Goal: Task Accomplishment & Management: Complete application form

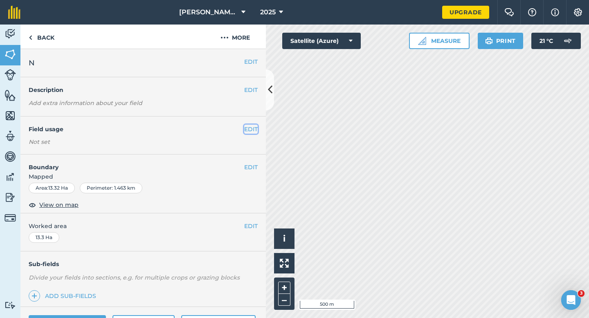
click at [250, 128] on button "EDIT" at bounding box center [251, 129] width 14 height 9
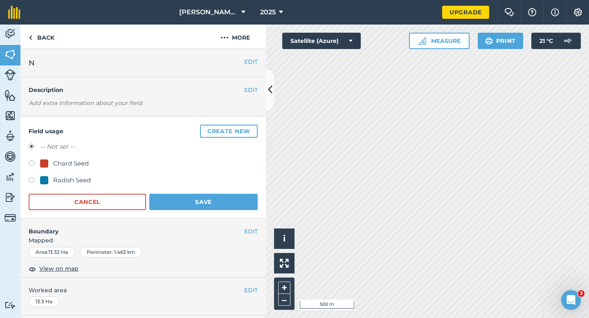
click at [52, 180] on div "Radish Seed" at bounding box center [65, 181] width 51 height 10
radio input "true"
radio input "false"
click at [190, 212] on div "Field usage Create new -- Not set -- Chard Seed Radish Seed Cancel Save" at bounding box center [143, 168] width 246 height 102
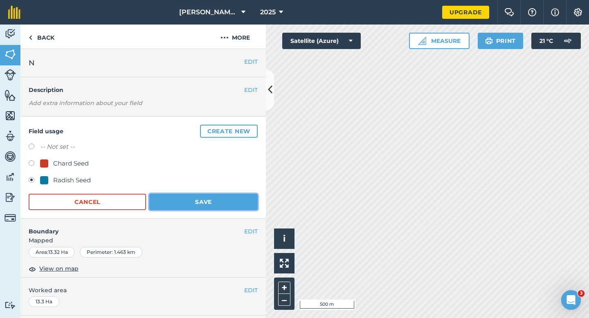
click at [196, 203] on button "Save" at bounding box center [203, 202] width 108 height 16
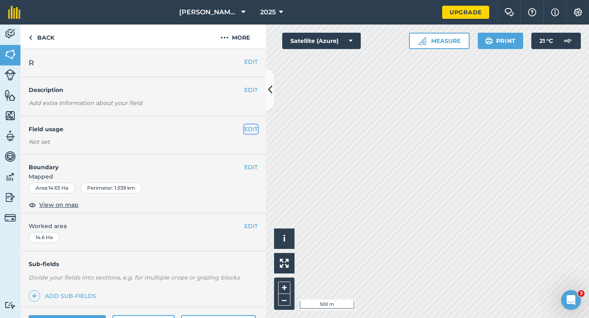
click at [252, 132] on button "EDIT" at bounding box center [251, 129] width 14 height 9
click at [246, 120] on div "EDIT Field usage Not set" at bounding box center [143, 136] width 246 height 38
click at [246, 127] on button "EDIT" at bounding box center [251, 129] width 14 height 9
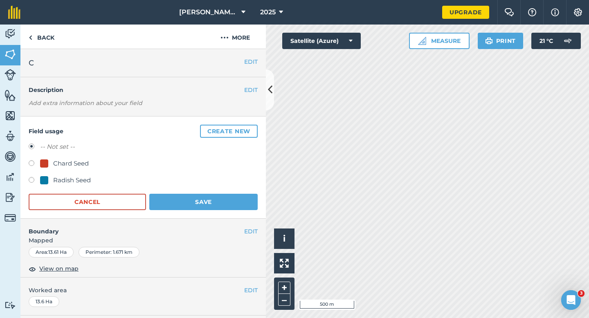
click at [246, 127] on button "Create new" at bounding box center [229, 131] width 58 height 13
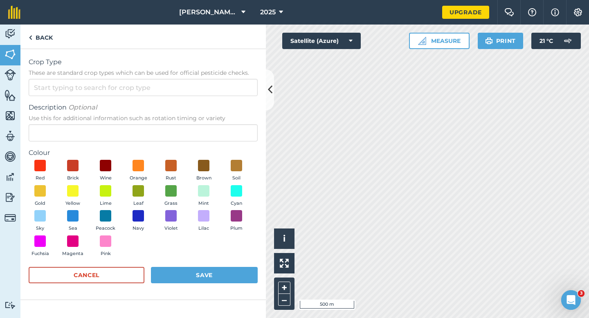
click at [230, 97] on form "Crop Type These are standard crop types which can be used for official pesticid…" at bounding box center [143, 174] width 229 height 234
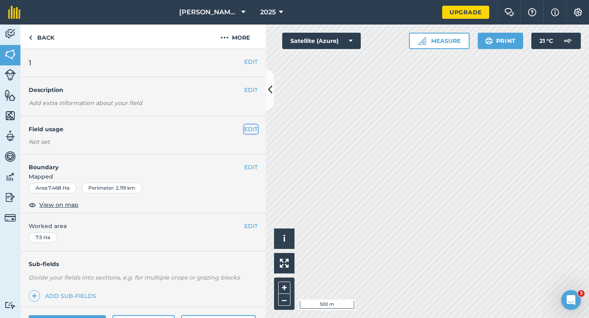
click at [251, 132] on button "EDIT" at bounding box center [251, 129] width 14 height 9
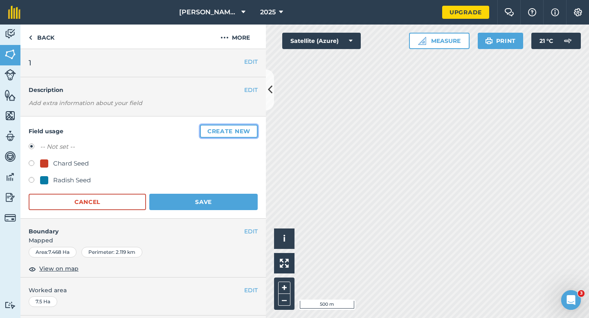
click at [251, 132] on button "Create new" at bounding box center [229, 131] width 58 height 13
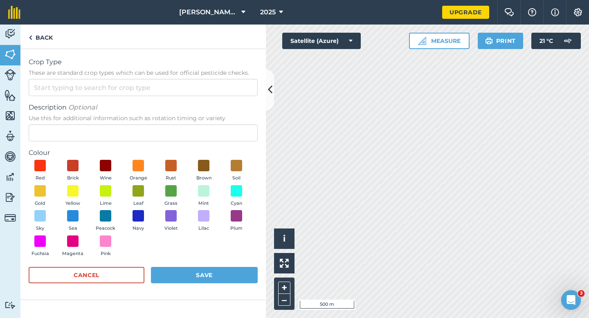
click at [223, 100] on form "Crop Type These are standard crop types which can be used for official pesticid…" at bounding box center [143, 174] width 229 height 234
click at [223, 98] on form "Crop Type These are standard crop types which can be used for official pesticid…" at bounding box center [143, 174] width 229 height 234
click at [223, 97] on form "Crop Type These are standard crop types which can be used for official pesticid…" at bounding box center [143, 174] width 229 height 234
click at [223, 96] on form "Crop Type These are standard crop types which can be used for official pesticid…" at bounding box center [143, 174] width 229 height 234
click at [223, 100] on form "Crop Type These are standard crop types which can be used for official pesticid…" at bounding box center [143, 174] width 229 height 234
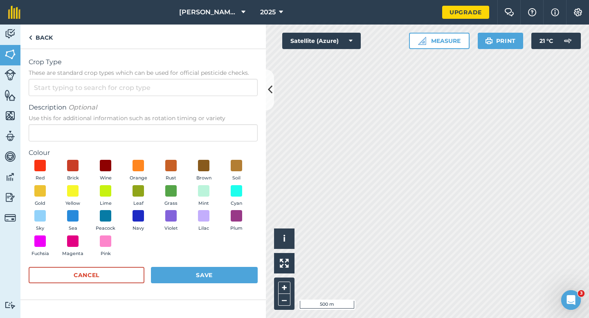
click at [223, 97] on form "Crop Type These are standard crop types which can be used for official pesticid…" at bounding box center [143, 174] width 229 height 234
click at [221, 93] on input "Crop Type These are standard crop types which can be used for official pesticid…" at bounding box center [143, 87] width 229 height 17
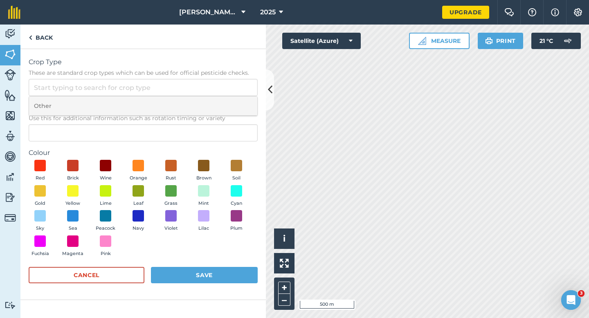
click at [221, 102] on li "Other" at bounding box center [143, 106] width 228 height 19
type input "Other"
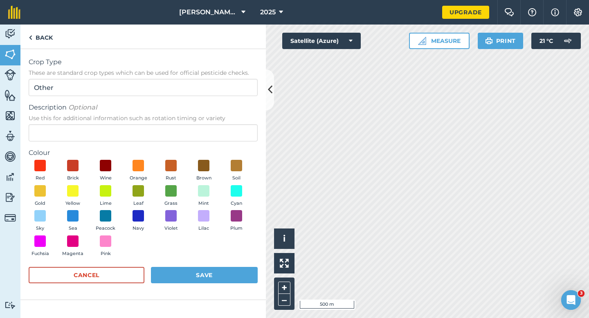
click at [223, 144] on form "Crop Type These are standard crop types which can be used for official pesticid…" at bounding box center [143, 174] width 229 height 234
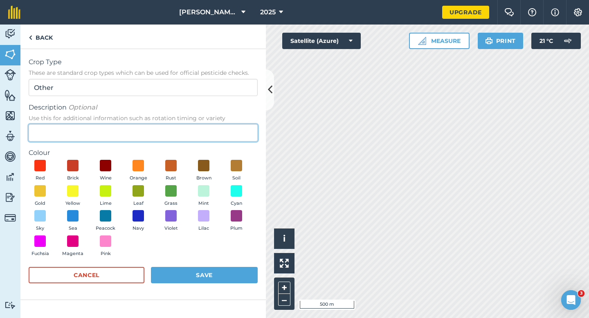
click at [225, 135] on input "Description Optional Use this for additional information such as rotation timin…" at bounding box center [143, 132] width 229 height 17
type input "Lucerne"
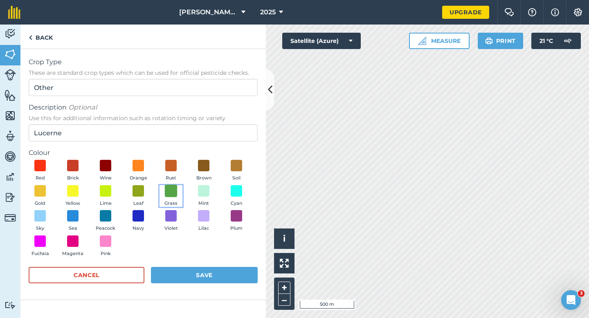
click at [169, 196] on span at bounding box center [171, 191] width 13 height 13
click at [200, 288] on div "Cancel Save" at bounding box center [143, 279] width 229 height 25
click at [203, 274] on button "Save" at bounding box center [204, 275] width 107 height 16
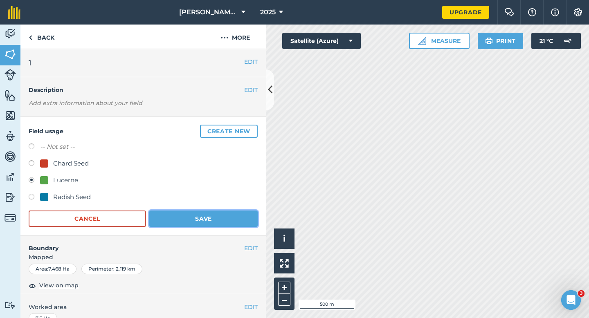
click at [204, 217] on button "Save" at bounding box center [203, 219] width 108 height 16
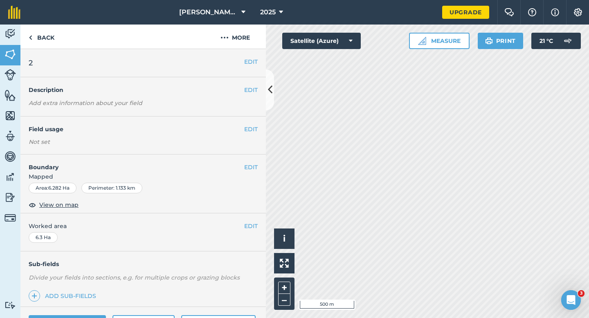
click at [244, 125] on div "EDIT Field usage Not set" at bounding box center [143, 136] width 246 height 38
click at [250, 126] on button "EDIT" at bounding box center [251, 129] width 14 height 9
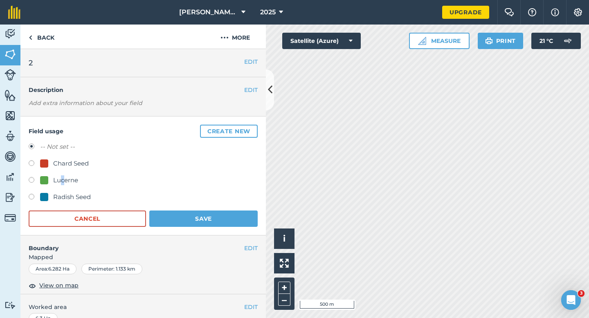
click at [62, 181] on div "Lucerne" at bounding box center [65, 181] width 25 height 10
click at [47, 178] on div at bounding box center [44, 180] width 8 height 8
radio input "true"
radio input "false"
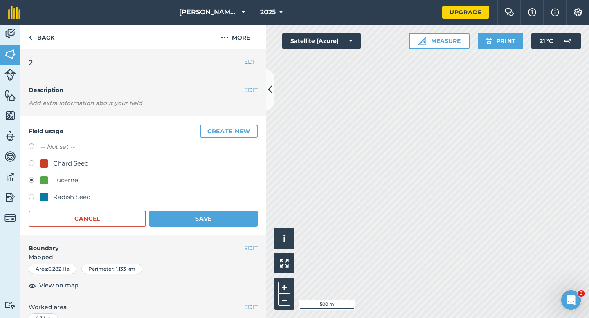
click at [243, 236] on h4 "Boundary" at bounding box center [132, 244] width 224 height 17
click at [248, 221] on button "Save" at bounding box center [203, 219] width 108 height 16
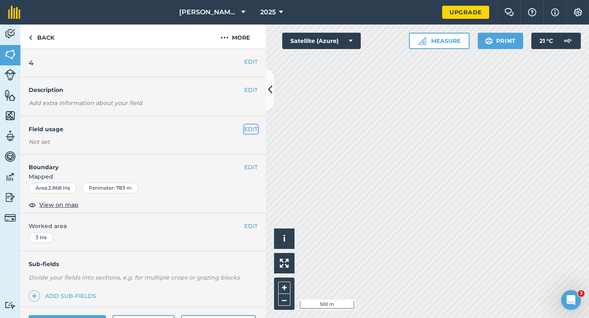
click at [250, 130] on button "EDIT" at bounding box center [251, 129] width 14 height 9
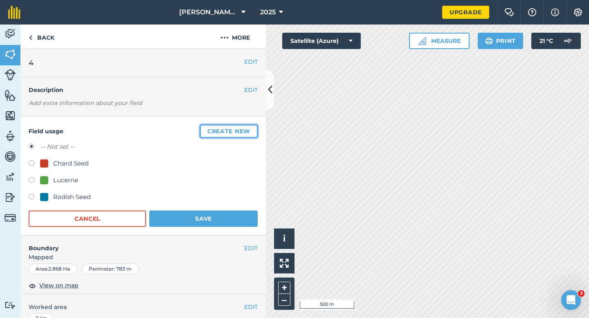
click at [250, 130] on button "Create new" at bounding box center [229, 131] width 58 height 13
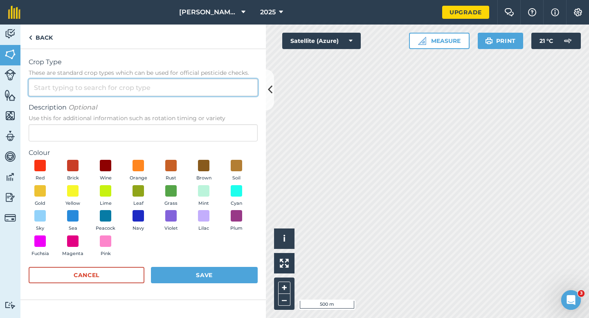
click at [228, 85] on input "Crop Type These are standard crop types which can be used for official pesticid…" at bounding box center [143, 87] width 229 height 17
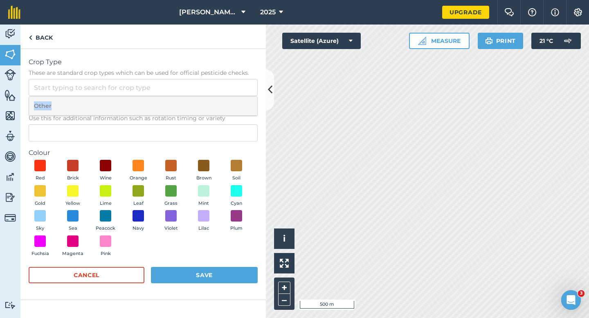
click at [228, 101] on li "Other" at bounding box center [143, 106] width 228 height 19
type input "Other"
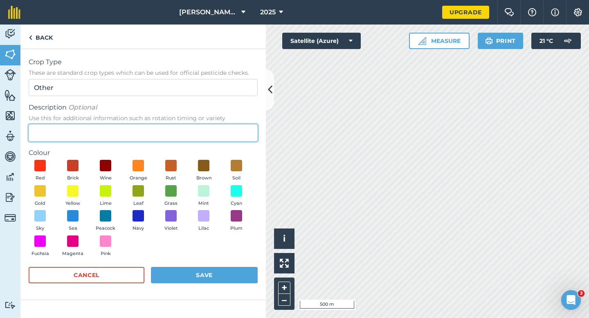
click at [228, 137] on input "Description Optional Use this for additional information such as rotation timin…" at bounding box center [143, 132] width 229 height 17
type input "Grass"
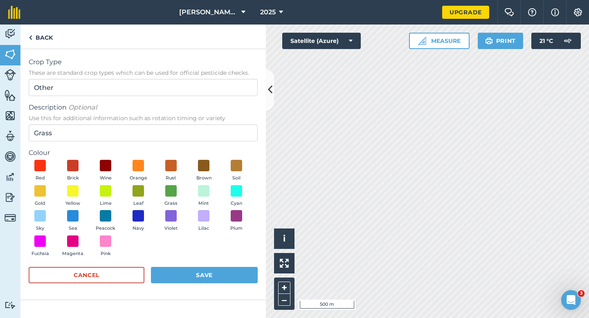
click at [188, 195] on div "Red Brick Wine Orange Rust Brown Soil Gold Yellow Lime Leaf Grass Mint Cyan Sky…" at bounding box center [143, 210] width 229 height 101
click at [176, 194] on span at bounding box center [171, 191] width 13 height 13
click at [214, 284] on div "Cancel Save" at bounding box center [143, 279] width 229 height 25
click at [216, 269] on button "Save" at bounding box center [204, 275] width 107 height 16
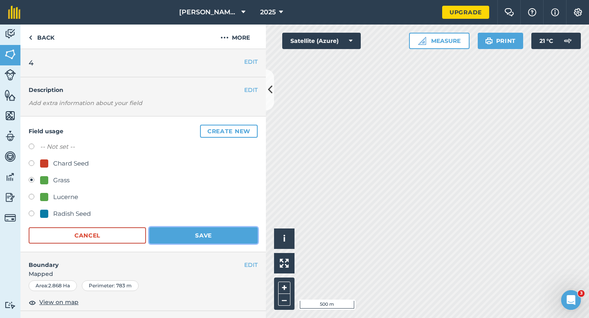
click at [221, 229] on button "Save" at bounding box center [203, 236] width 108 height 16
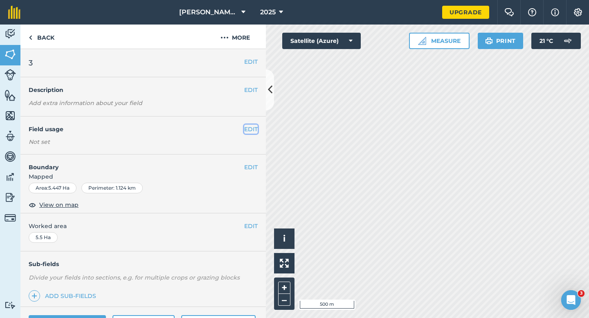
click at [252, 131] on button "EDIT" at bounding box center [251, 129] width 14 height 9
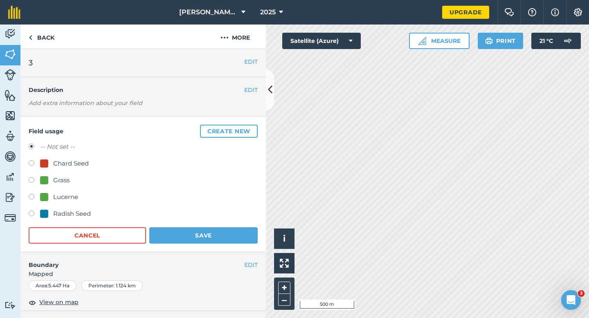
click at [252, 131] on button "Create new" at bounding box center [229, 131] width 58 height 13
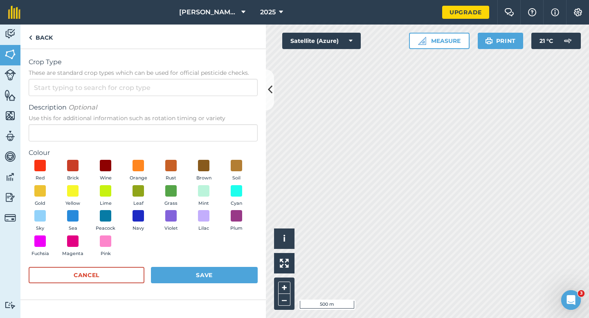
click at [201, 77] on div "Crop Type These are standard crop types which can be used for official pesticid…" at bounding box center [143, 76] width 229 height 39
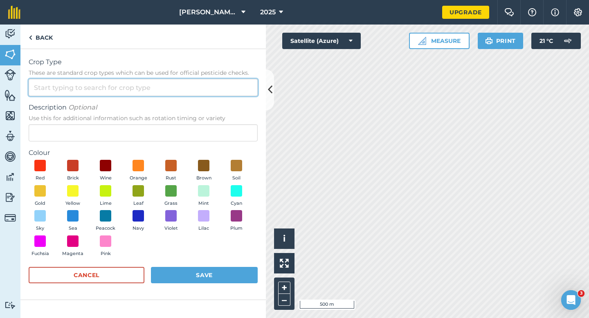
click at [201, 90] on input "Crop Type These are standard crop types which can be used for official pesticid…" at bounding box center [143, 87] width 229 height 17
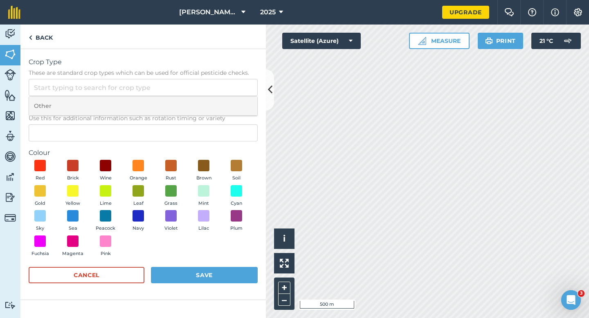
click at [201, 103] on li "Other" at bounding box center [143, 106] width 228 height 19
type input "Other"
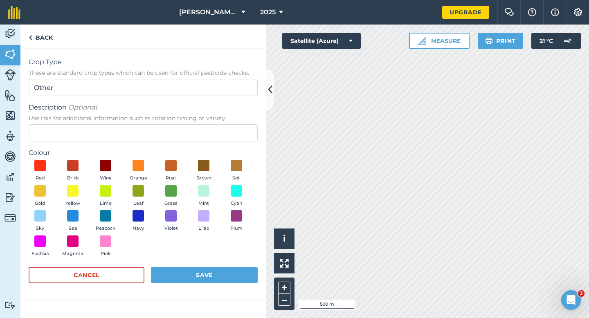
click at [201, 122] on span "Use this for additional information such as rotation timing or variety" at bounding box center [143, 118] width 229 height 8
click at [201, 124] on input "Description Optional Use this for additional information such as rotation timin…" at bounding box center [143, 132] width 229 height 17
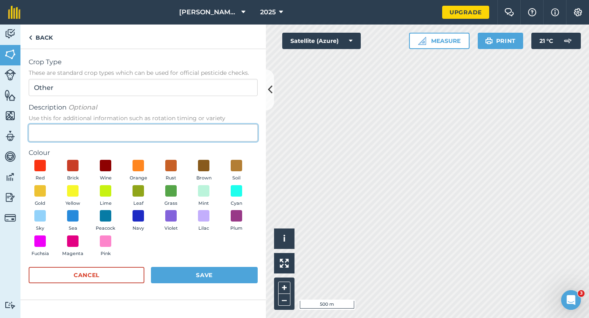
click at [201, 130] on input "Description Optional Use this for additional information such as rotation timin…" at bounding box center [143, 132] width 229 height 17
type input "Barley"
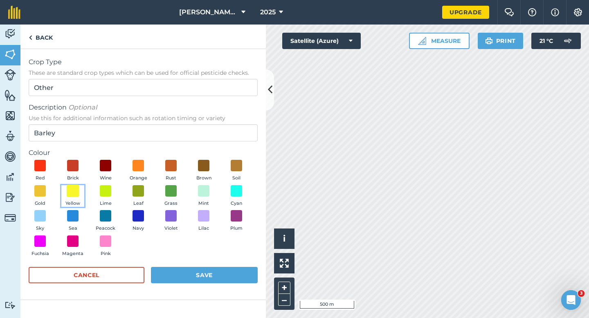
click at [68, 187] on span at bounding box center [73, 191] width 13 height 13
click at [202, 270] on button "Save" at bounding box center [204, 275] width 107 height 16
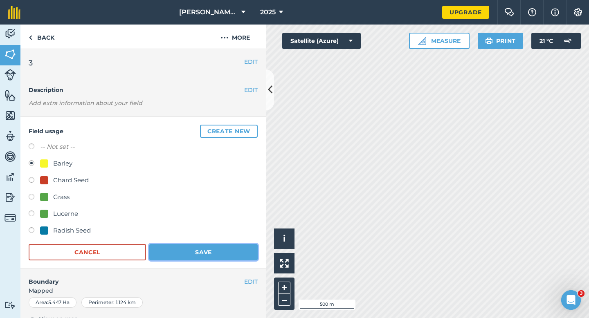
click at [208, 250] on button "Save" at bounding box center [203, 252] width 108 height 16
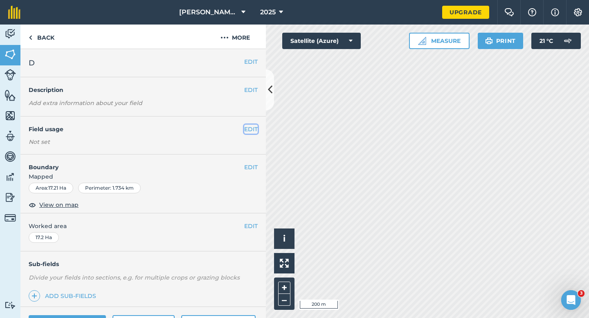
click at [254, 130] on button "EDIT" at bounding box center [251, 129] width 14 height 9
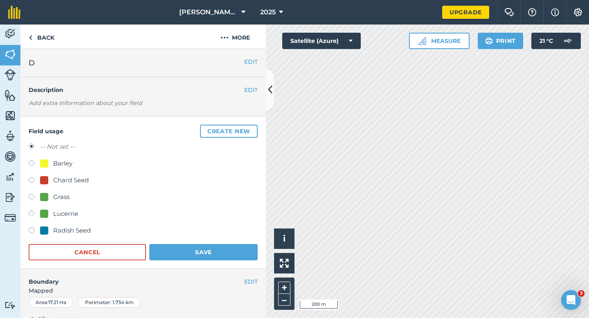
click at [254, 130] on button "Create new" at bounding box center [229, 131] width 58 height 13
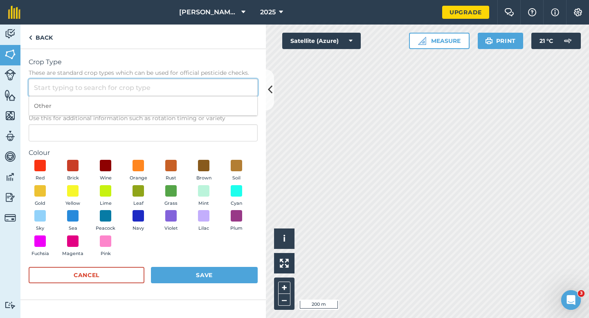
click at [215, 90] on input "Crop Type These are standard crop types which can be used for official pesticid…" at bounding box center [143, 87] width 229 height 17
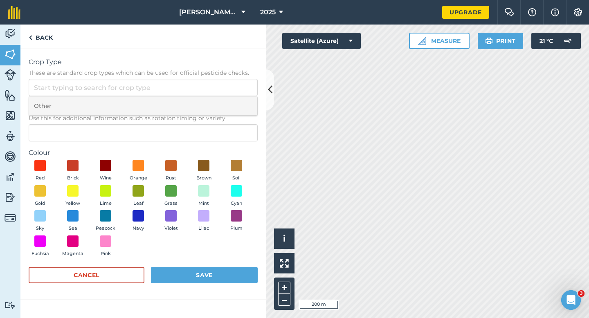
click at [215, 106] on li "Other" at bounding box center [143, 106] width 228 height 19
type input "Other"
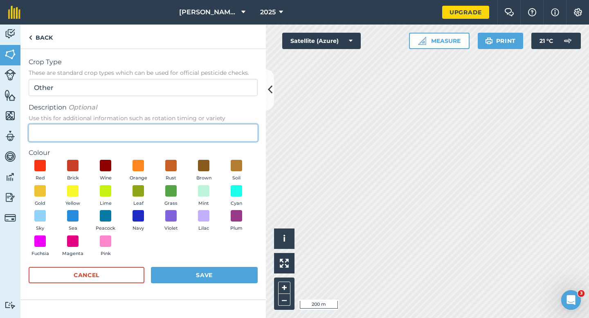
click at [215, 127] on input "Description Optional Use this for additional information such as rotation timin…" at bounding box center [143, 132] width 229 height 17
type input "Wheat"
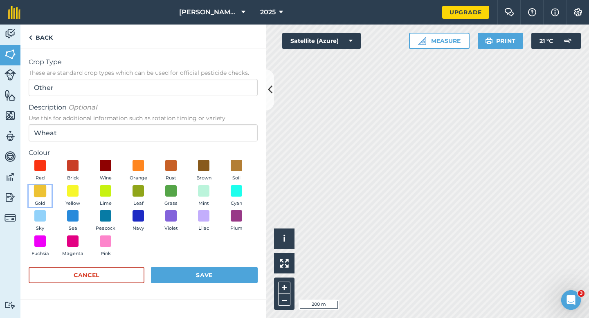
click at [46, 187] on span at bounding box center [40, 191] width 13 height 13
click at [194, 278] on button "Save" at bounding box center [204, 275] width 107 height 16
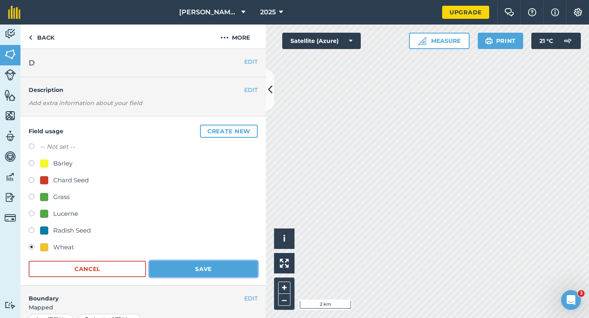
click at [221, 264] on button "Save" at bounding box center [203, 269] width 108 height 16
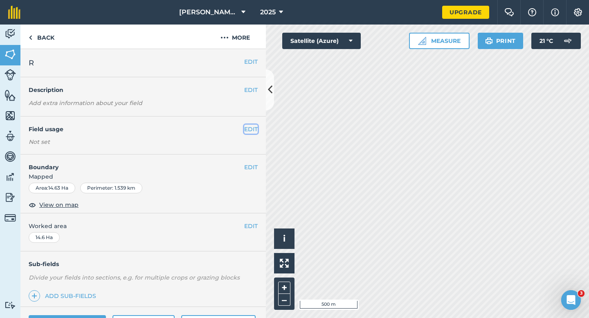
click at [250, 128] on button "EDIT" at bounding box center [251, 129] width 14 height 9
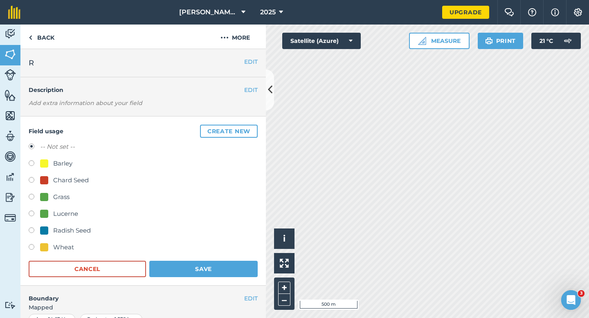
click at [50, 241] on div "-- Not set -- Barley Chard Seed Grass Lucerne Radish Seed Wheat" at bounding box center [143, 198] width 229 height 113
click at [52, 244] on div "Wheat" at bounding box center [57, 248] width 34 height 10
radio input "true"
radio input "false"
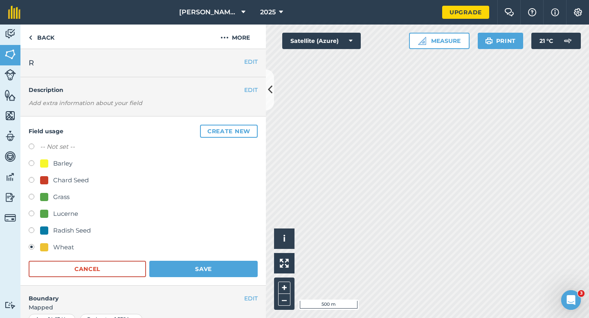
drag, startPoint x: 173, startPoint y: 252, endPoint x: 185, endPoint y: 268, distance: 20.0
click at [173, 252] on div "Wheat" at bounding box center [143, 249] width 229 height 12
click at [185, 269] on button "Save" at bounding box center [203, 269] width 108 height 16
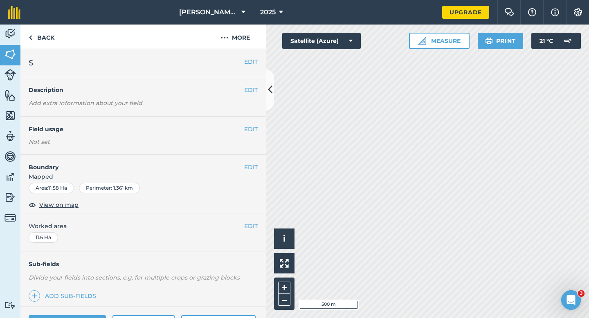
click at [241, 126] on h4 "Field usage" at bounding box center [137, 129] width 216 height 9
click at [251, 128] on button "EDIT" at bounding box center [251, 129] width 14 height 9
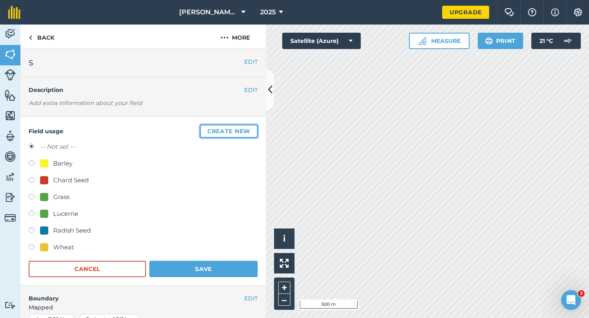
click at [243, 128] on button "Create new" at bounding box center [229, 131] width 58 height 13
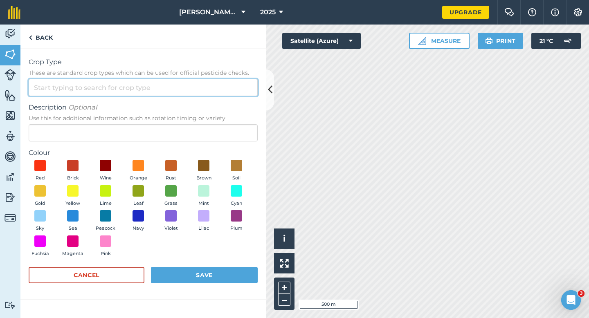
click at [229, 94] on input "Crop Type These are standard crop types which can be used for official pesticid…" at bounding box center [143, 87] width 229 height 17
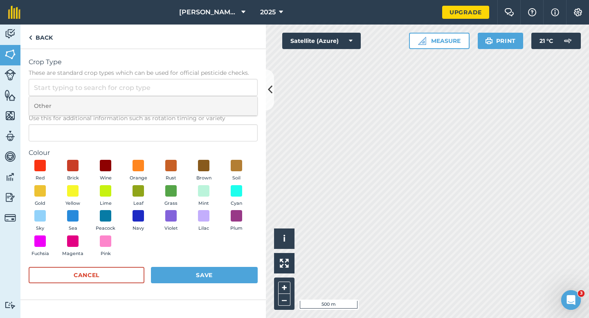
click at [229, 98] on li "Other" at bounding box center [143, 106] width 228 height 19
type input "Other"
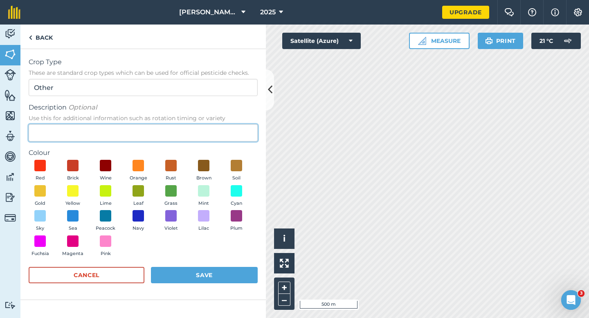
click at [229, 133] on input "Description Optional Use this for additional information such as rotation timin…" at bounding box center [143, 132] width 229 height 17
click at [46, 135] on input "Clvoer Seed" at bounding box center [143, 132] width 229 height 17
type input "Clover Seed"
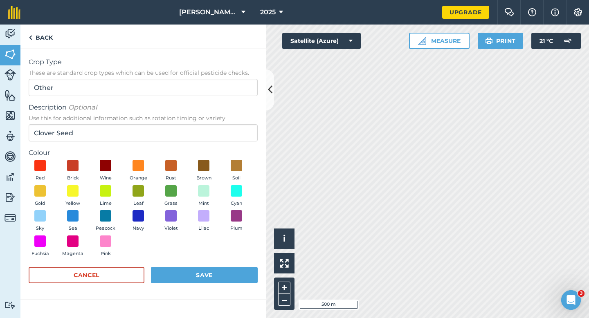
click at [215, 196] on div "Red Brick Wine Orange Rust Brown Soil Gold Yellow Lime Leaf Grass Mint Cyan Sky…" at bounding box center [143, 210] width 229 height 101
click at [203, 182] on span "Brown" at bounding box center [203, 178] width 15 height 7
click at [202, 182] on div "Red Brick Wine Orange Rust Brown Soil Gold Yellow Lime Leaf Grass Mint Cyan Sky…" at bounding box center [143, 210] width 229 height 101
click at [201, 197] on button "Mint" at bounding box center [203, 196] width 23 height 22
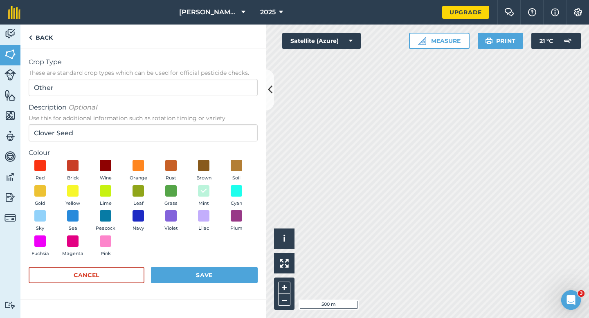
click at [216, 265] on form "Crop Type These are standard crop types which can be used for official pesticid…" at bounding box center [143, 174] width 229 height 234
click at [220, 270] on button "Save" at bounding box center [204, 275] width 107 height 16
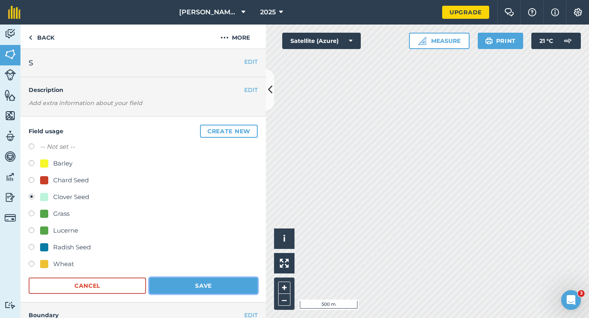
click at [222, 290] on button "Save" at bounding box center [203, 286] width 108 height 16
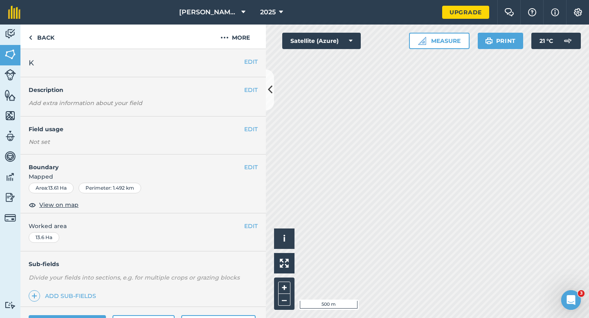
click at [252, 135] on div "EDIT Field usage Not set" at bounding box center [143, 136] width 246 height 38
click at [252, 127] on button "EDIT" at bounding box center [251, 129] width 14 height 9
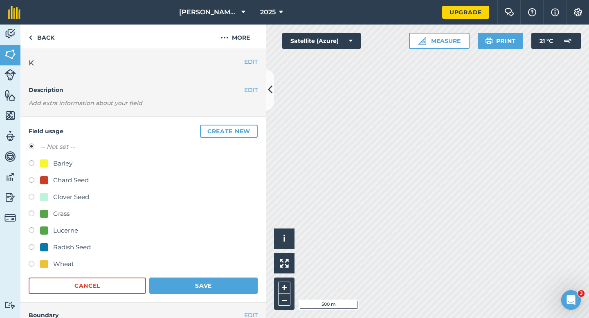
click at [54, 201] on div "Clover Seed" at bounding box center [71, 197] width 36 height 10
radio input "true"
radio input "false"
click at [170, 293] on button "Save" at bounding box center [203, 286] width 108 height 16
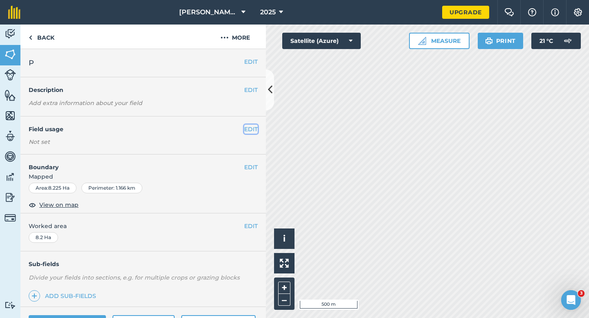
click at [255, 128] on button "EDIT" at bounding box center [251, 129] width 14 height 9
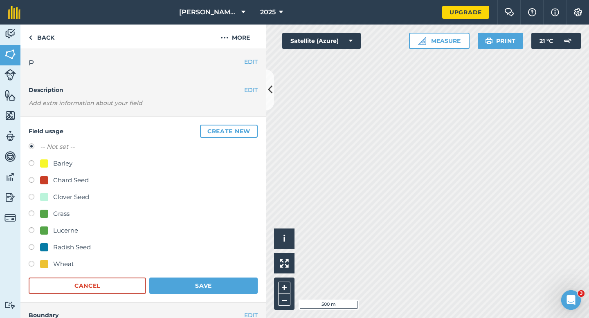
click at [61, 196] on div "Clover Seed" at bounding box center [71, 197] width 36 height 10
radio input "true"
radio input "false"
click at [198, 279] on button "Save" at bounding box center [203, 286] width 108 height 16
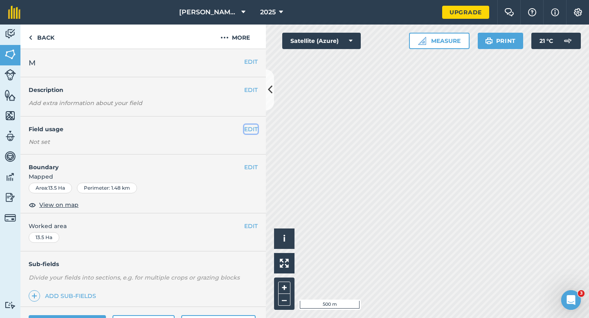
click at [252, 129] on button "EDIT" at bounding box center [251, 129] width 14 height 9
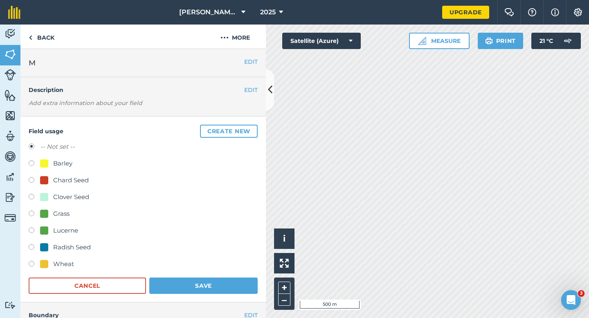
click at [252, 129] on button "Create new" at bounding box center [229, 131] width 58 height 13
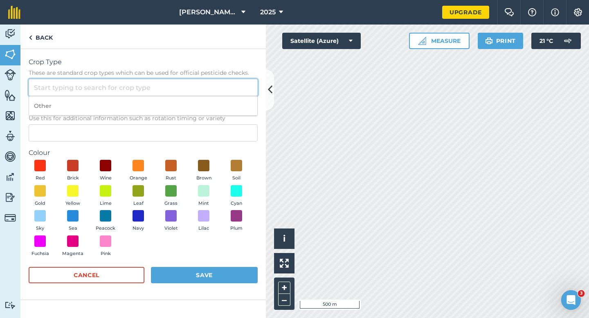
click at [214, 85] on input "Crop Type These are standard crop types which can be used for official pesticid…" at bounding box center [143, 87] width 229 height 17
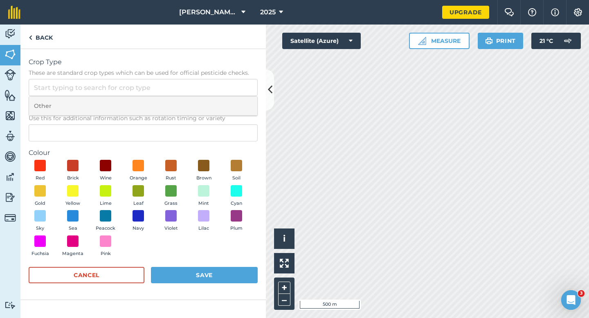
click at [214, 102] on li "Other" at bounding box center [143, 106] width 228 height 19
type input "Other"
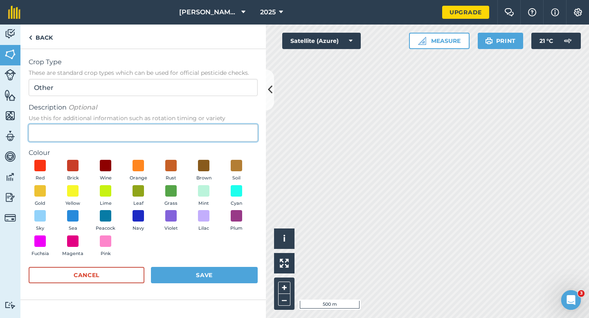
click at [214, 132] on input "Description Optional Use this for additional information such as rotation timin…" at bounding box center [143, 132] width 229 height 17
type input "Grass Seed"
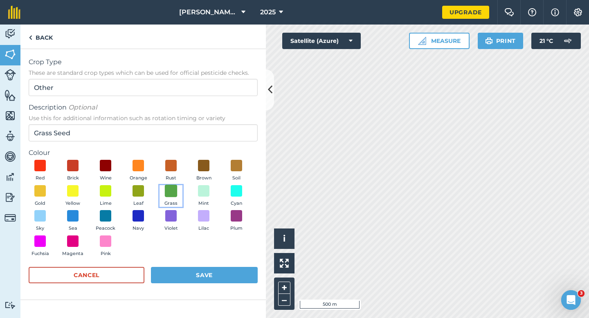
click at [167, 193] on span at bounding box center [171, 191] width 13 height 13
click at [182, 268] on button "Save" at bounding box center [204, 275] width 107 height 16
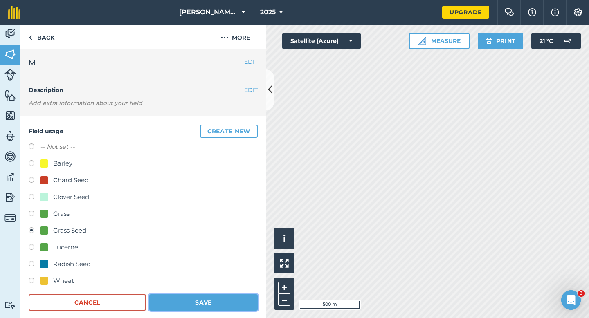
click at [204, 308] on button "Save" at bounding box center [203, 303] width 108 height 16
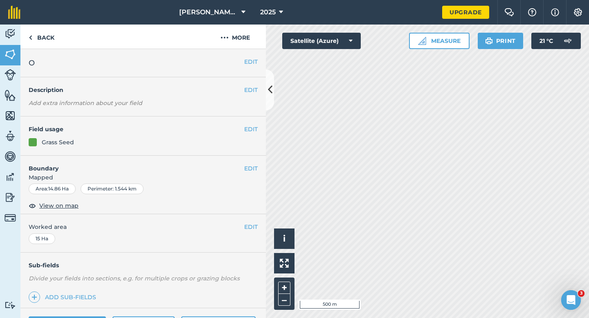
click at [259, 126] on div "EDIT Field usage Grass Seed" at bounding box center [143, 136] width 246 height 39
click at [254, 127] on button "EDIT" at bounding box center [251, 129] width 14 height 9
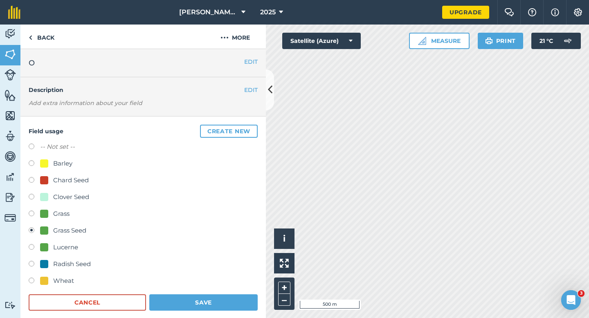
click at [196, 313] on div "Field usage Create new -- Not set -- Barley Chard Seed Clover Seed Grass Grass …" at bounding box center [143, 218] width 246 height 203
click at [199, 304] on button "Save" at bounding box center [203, 303] width 108 height 16
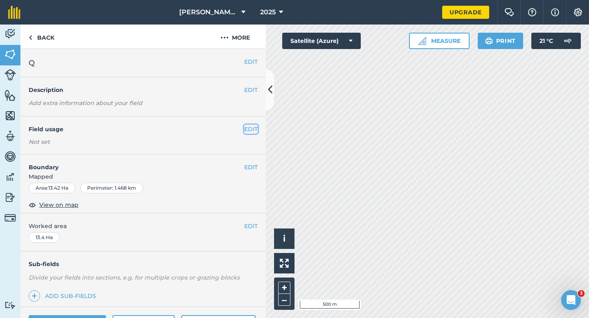
click at [251, 130] on button "EDIT" at bounding box center [251, 129] width 14 height 9
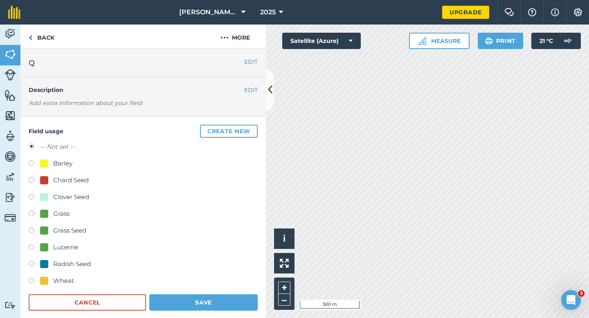
click at [251, 130] on button "Create new" at bounding box center [229, 131] width 58 height 13
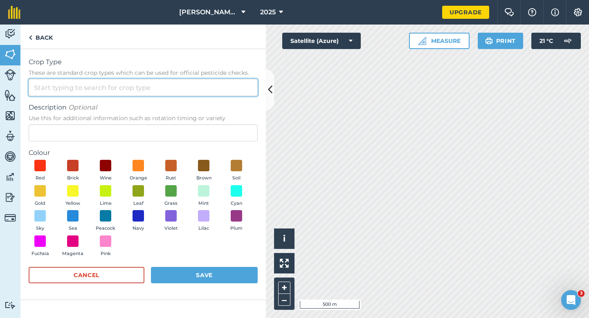
click at [214, 84] on input "Crop Type These are standard crop types which can be used for official pesticid…" at bounding box center [143, 87] width 229 height 17
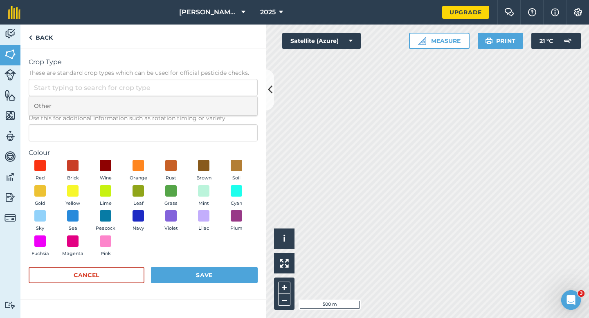
click at [214, 101] on li "Other" at bounding box center [143, 106] width 228 height 19
type input "Other"
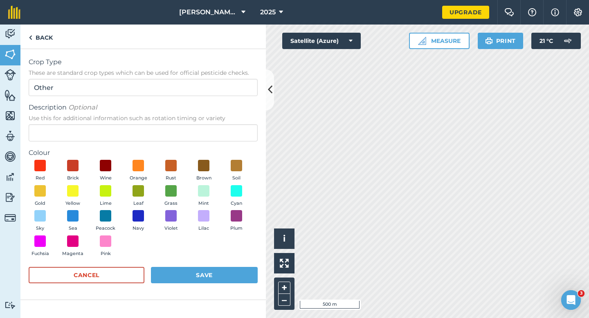
click at [214, 142] on form "Crop Type These are standard crop types which can be used for official pesticid…" at bounding box center [143, 174] width 229 height 234
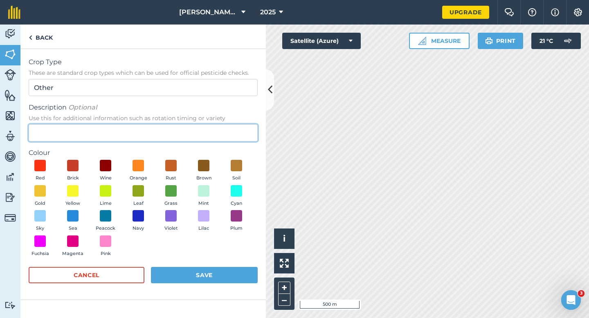
click at [214, 140] on input "Description Optional Use this for additional information such as rotation timin…" at bounding box center [143, 132] width 229 height 17
type input "Watties Peas"
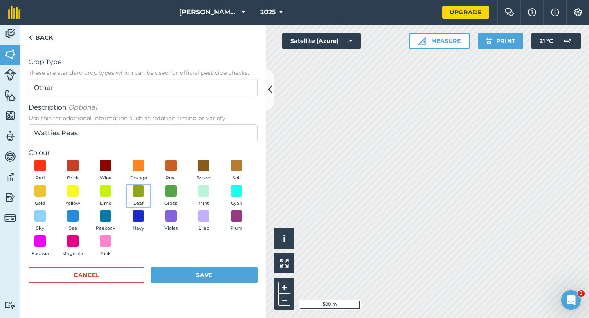
click at [148, 196] on button "Leaf" at bounding box center [138, 196] width 23 height 22
click at [196, 291] on div "Cancel Save" at bounding box center [143, 279] width 229 height 25
click at [196, 273] on button "Save" at bounding box center [204, 275] width 107 height 16
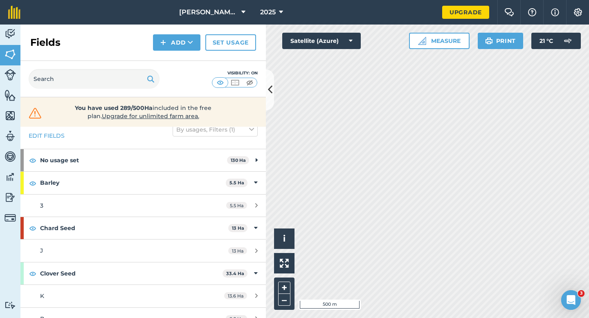
scroll to position [26, 0]
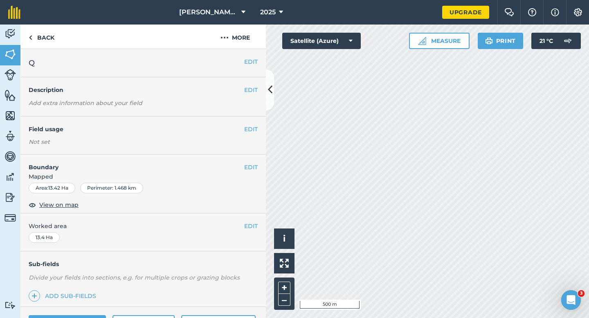
click at [258, 128] on div "EDIT Field usage Not set" at bounding box center [143, 136] width 246 height 38
click at [250, 129] on button "EDIT" at bounding box center [251, 129] width 14 height 9
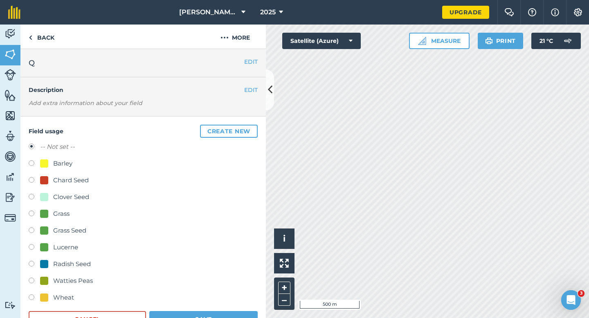
click at [77, 273] on div "-- Not set -- Barley Chard Seed Clover Seed Grass Grass Seed Lucerne Radish See…" at bounding box center [143, 223] width 229 height 163
click at [77, 281] on div "Watties Peas" at bounding box center [73, 281] width 40 height 10
radio input "true"
radio input "false"
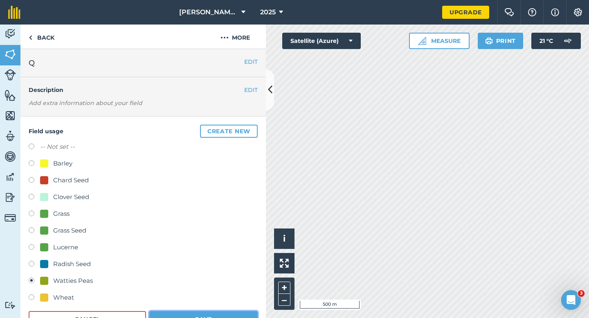
click at [214, 315] on button "Save" at bounding box center [203, 319] width 108 height 16
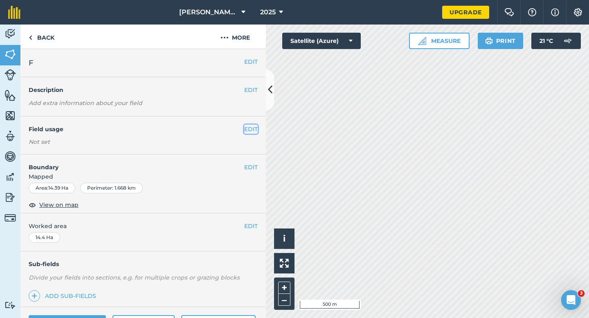
click at [250, 125] on button "EDIT" at bounding box center [251, 129] width 14 height 9
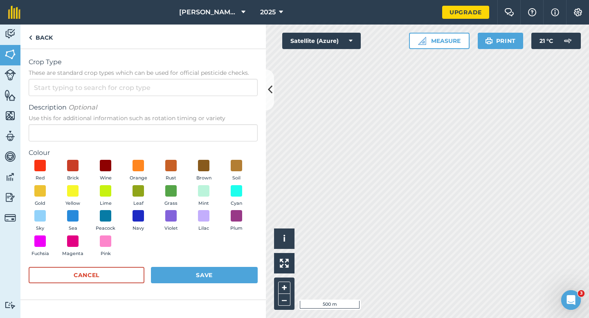
click at [229, 100] on form "Crop Type These are standard crop types which can be used for official pesticid…" at bounding box center [143, 174] width 229 height 234
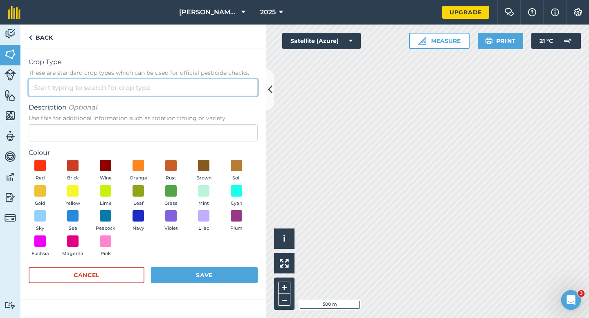
click at [229, 92] on input "Crop Type These are standard crop types which can be used for official pesticid…" at bounding box center [143, 87] width 229 height 17
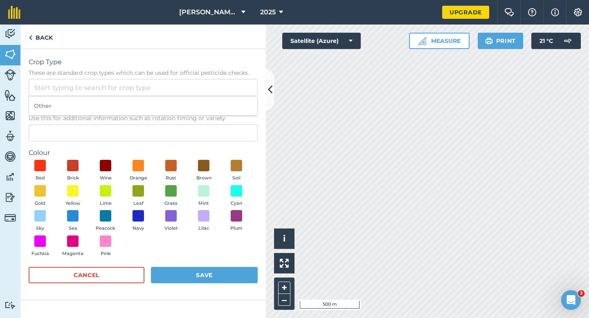
click at [229, 107] on li "Other" at bounding box center [143, 106] width 228 height 19
type input "Other"
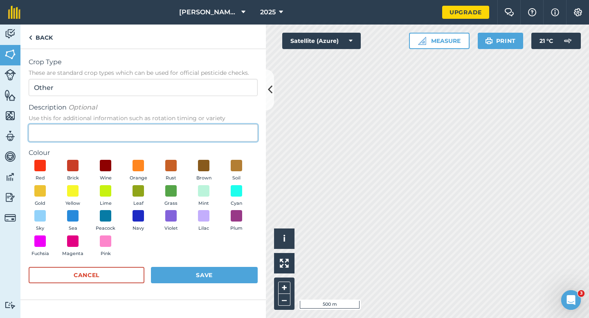
click at [229, 129] on input "Description Optional Use this for additional information such as rotation timin…" at bounding box center [143, 132] width 229 height 17
type input "Watties Broad Beans & Beans"
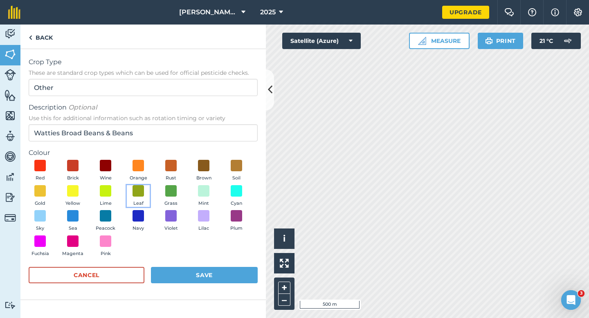
click at [142, 197] on button "Leaf" at bounding box center [138, 196] width 23 height 22
click at [185, 277] on button "Save" at bounding box center [204, 275] width 107 height 16
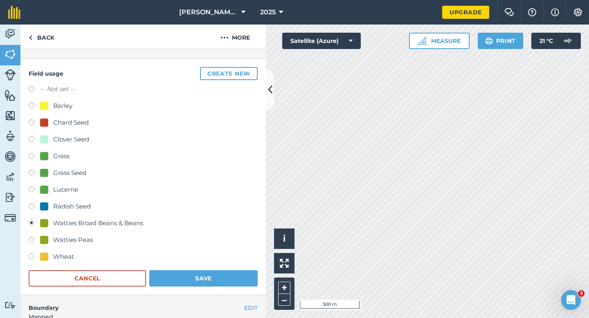
scroll to position [99, 0]
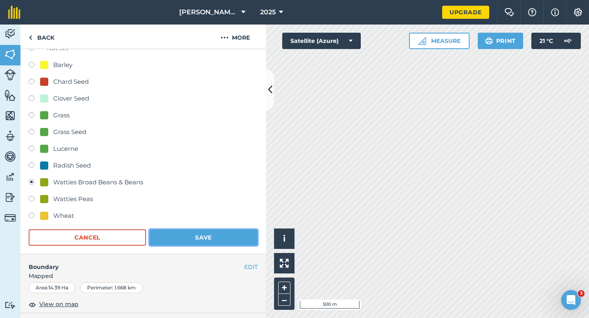
click at [217, 242] on button "Save" at bounding box center [203, 238] width 108 height 16
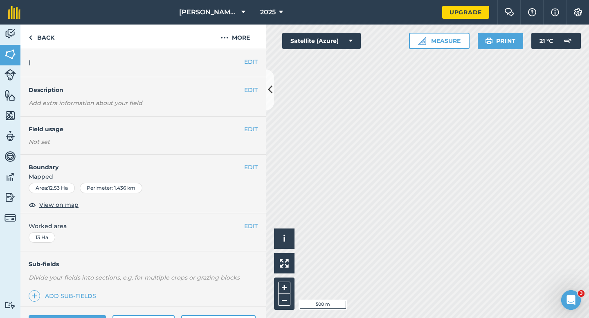
click at [252, 123] on div "EDIT Field usage Not set" at bounding box center [143, 136] width 246 height 38
click at [252, 127] on button "EDIT" at bounding box center [251, 129] width 14 height 9
click at [251, 130] on button "EDIT" at bounding box center [251, 129] width 14 height 9
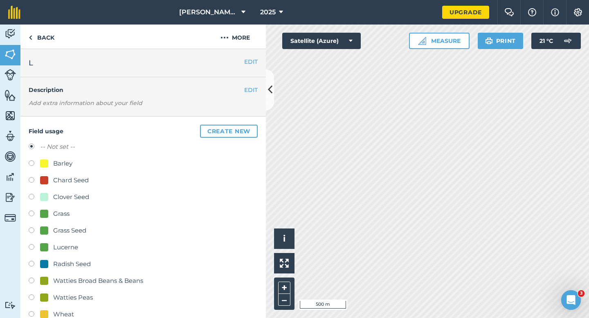
click at [68, 313] on div "Wheat" at bounding box center [63, 315] width 21 height 10
radio input "true"
radio input "false"
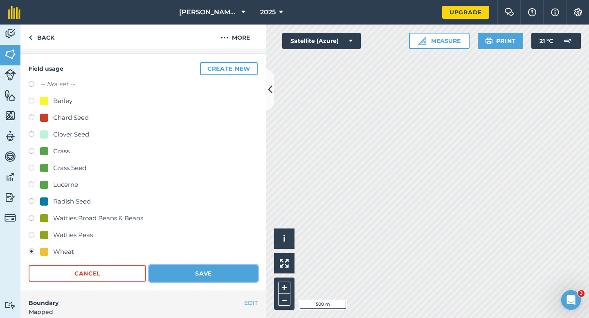
click at [211, 278] on button "Save" at bounding box center [203, 274] width 108 height 16
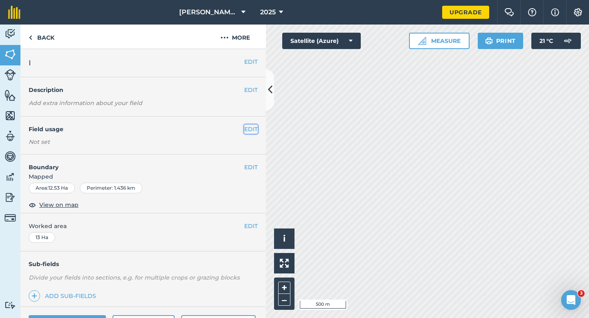
click at [252, 131] on button "EDIT" at bounding box center [251, 129] width 14 height 9
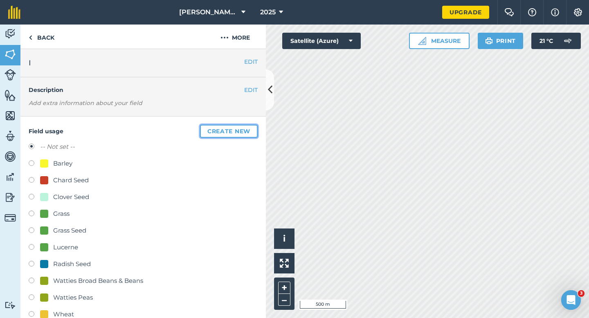
click at [252, 131] on button "Create new" at bounding box center [229, 131] width 58 height 13
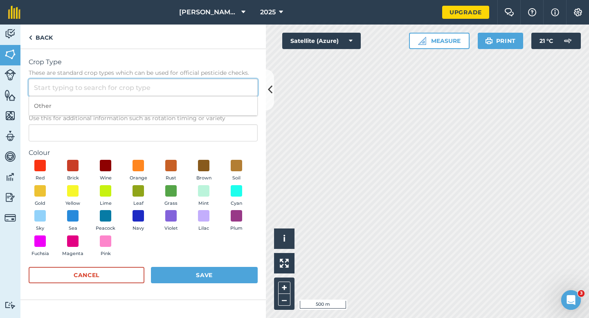
click at [234, 84] on input "Crop Type These are standard crop types which can be used for official pesticid…" at bounding box center [143, 87] width 229 height 17
click at [234, 93] on input "Crop Type These are standard crop types which can be used for official pesticid…" at bounding box center [143, 87] width 229 height 17
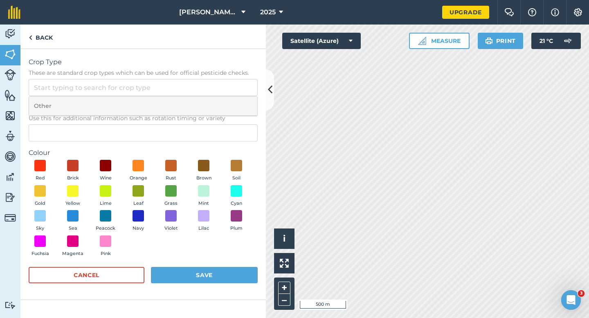
click at [235, 104] on li "Other" at bounding box center [143, 106] width 228 height 19
type input "Other"
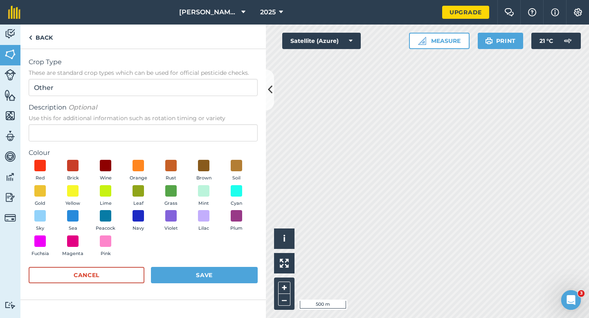
click at [180, 149] on label "Colour" at bounding box center [143, 153] width 229 height 10
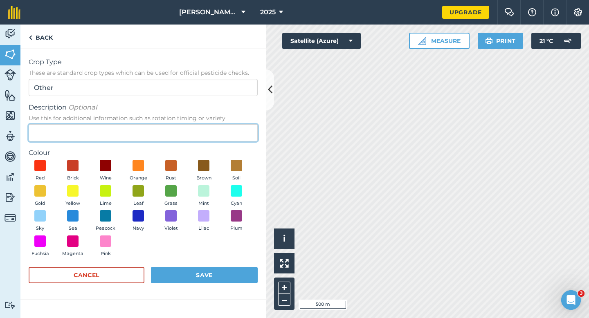
click at [180, 140] on input "Description Optional Use this for additional information such as rotation timin…" at bounding box center [143, 132] width 229 height 17
type input "Broad Bean Seed"
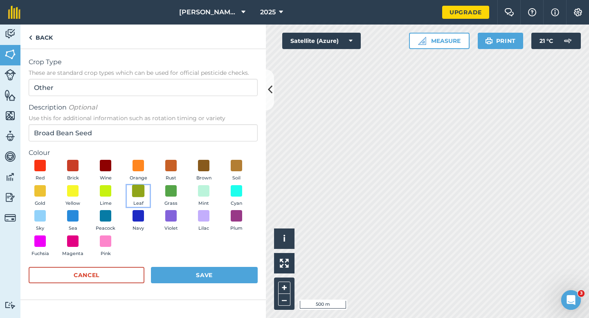
click at [140, 191] on span at bounding box center [138, 191] width 13 height 13
click at [198, 280] on button "Save" at bounding box center [204, 275] width 107 height 16
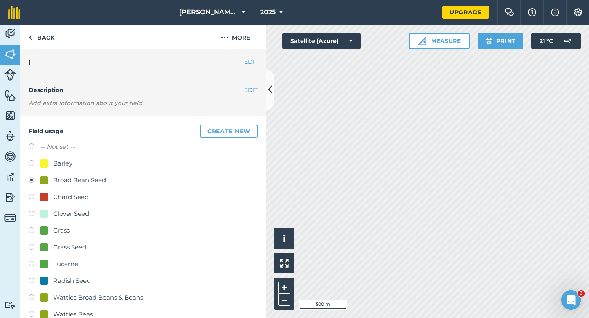
scroll to position [67, 0]
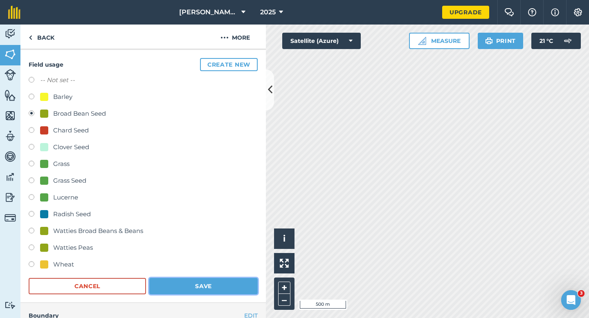
click at [214, 284] on button "Save" at bounding box center [203, 286] width 108 height 16
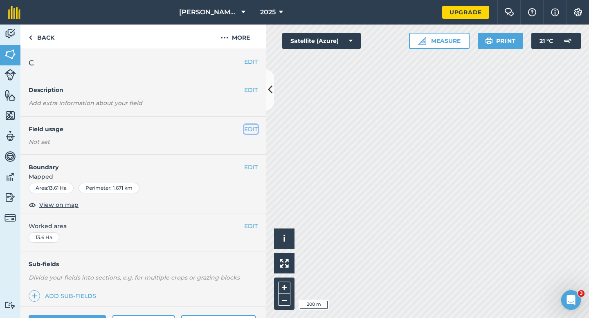
click at [248, 131] on button "EDIT" at bounding box center [251, 129] width 14 height 9
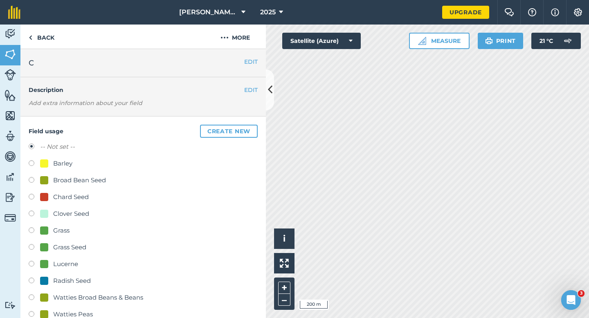
scroll to position [62, 0]
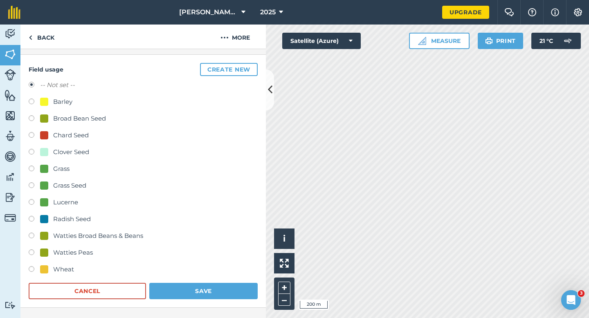
click at [78, 252] on div "Watties Peas" at bounding box center [73, 253] width 40 height 10
radio input "true"
radio input "false"
click at [184, 290] on button "Save" at bounding box center [203, 291] width 108 height 16
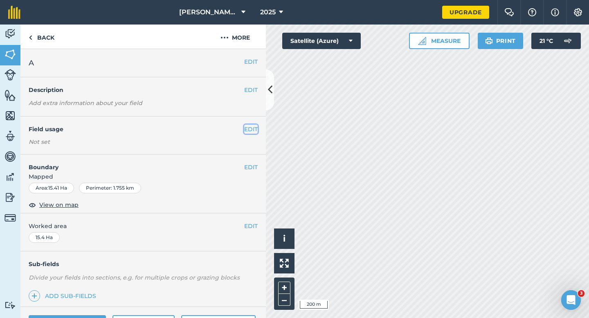
click at [248, 128] on button "EDIT" at bounding box center [251, 129] width 14 height 9
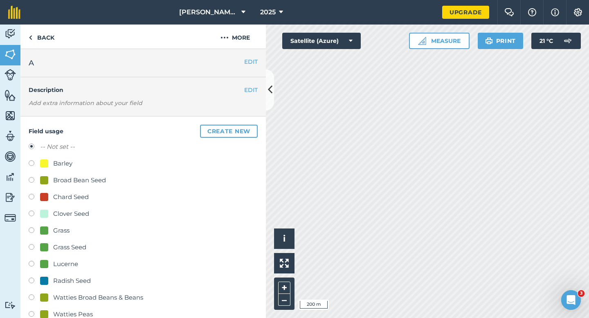
click at [65, 247] on div "Grass Seed" at bounding box center [69, 248] width 33 height 10
radio input "true"
radio input "false"
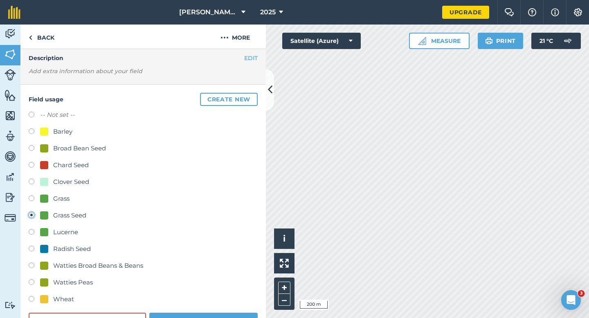
scroll to position [44, 0]
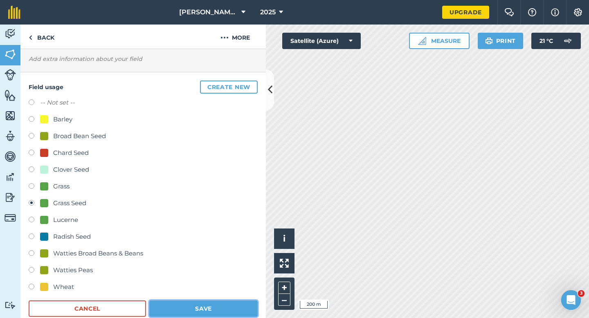
click at [186, 313] on button "Save" at bounding box center [203, 309] width 108 height 16
